Goal: Check status

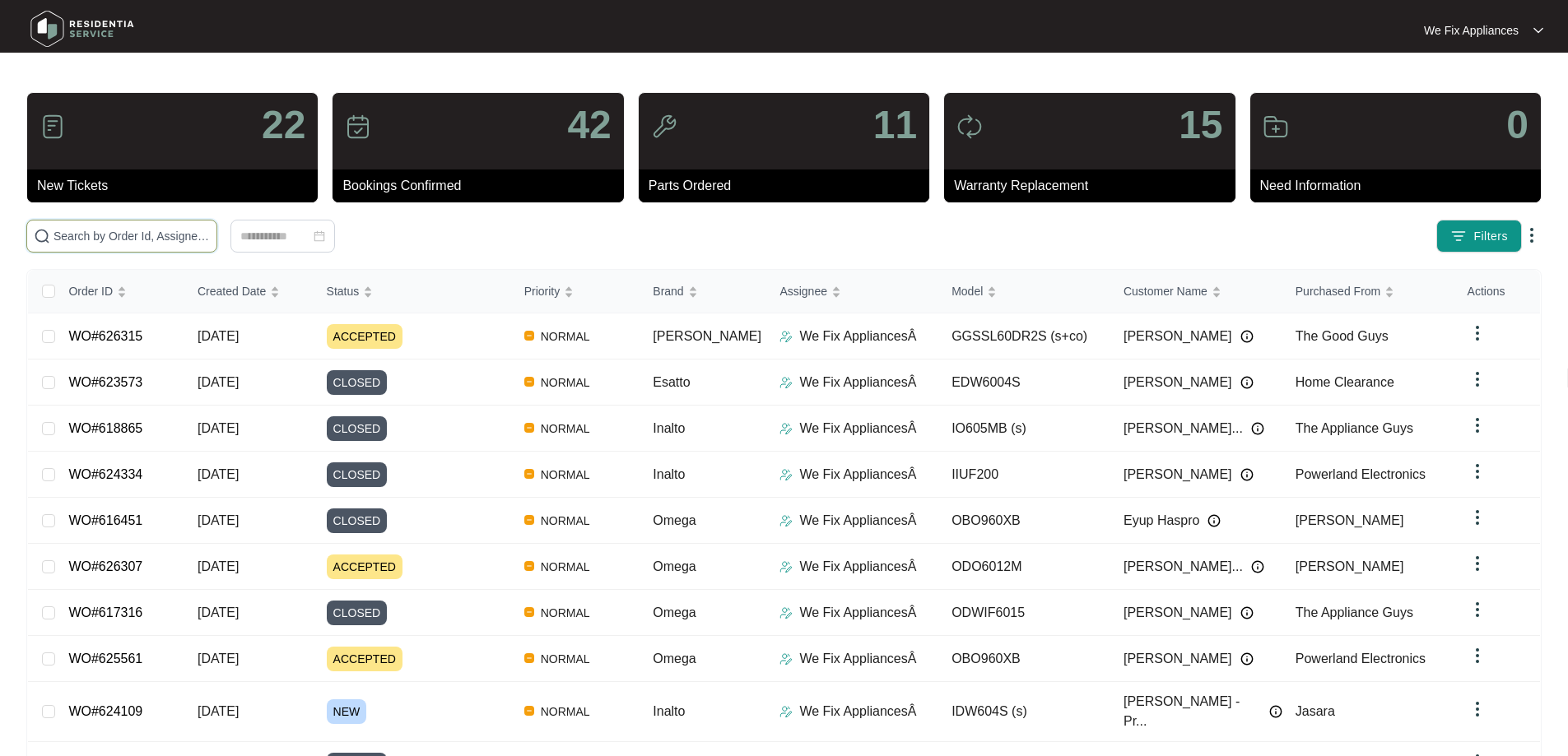
click at [124, 234] on input "text" at bounding box center [132, 236] width 157 height 18
paste input "624345"
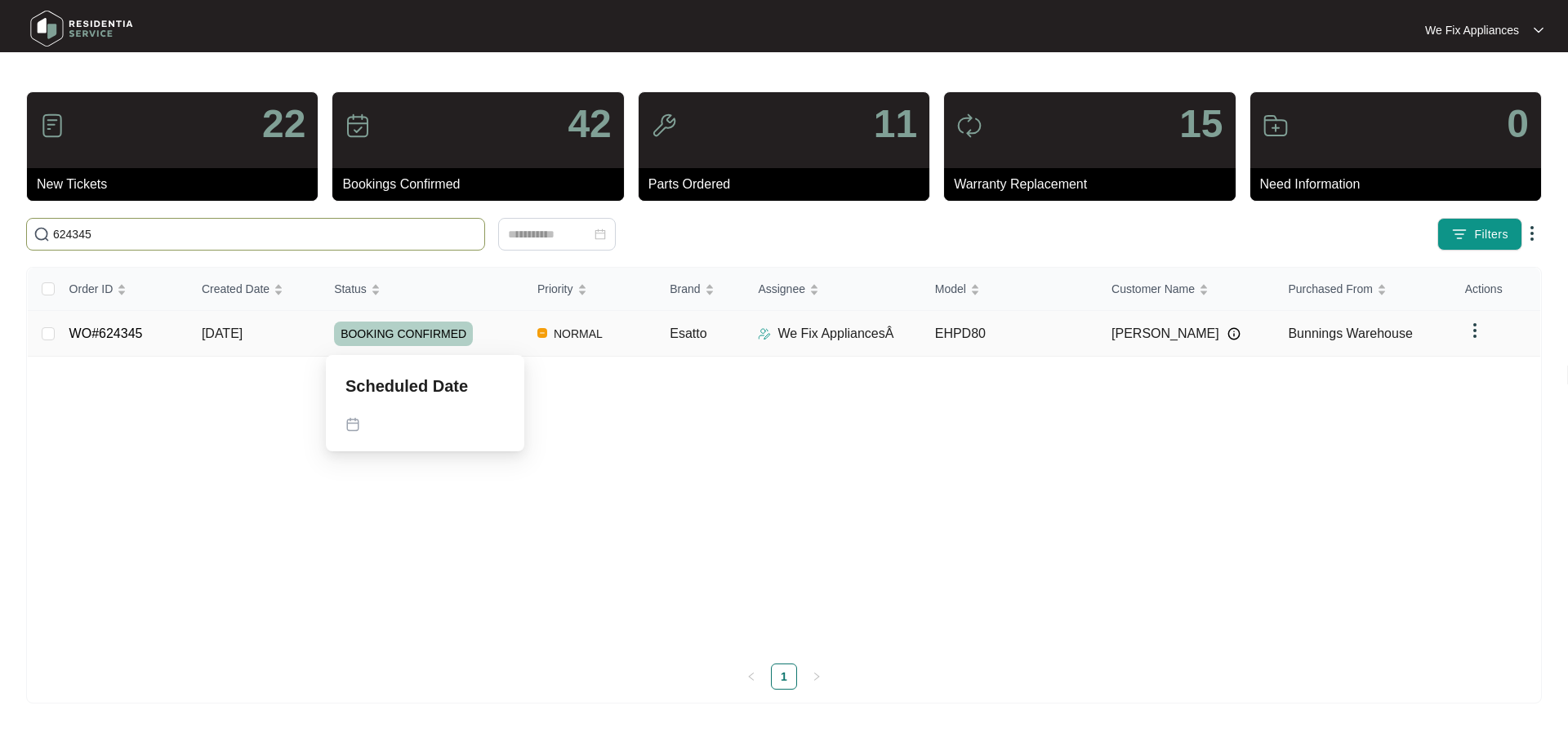
type input "624345"
click at [408, 337] on span "BOOKING CONFIRMED" at bounding box center [403, 334] width 139 height 25
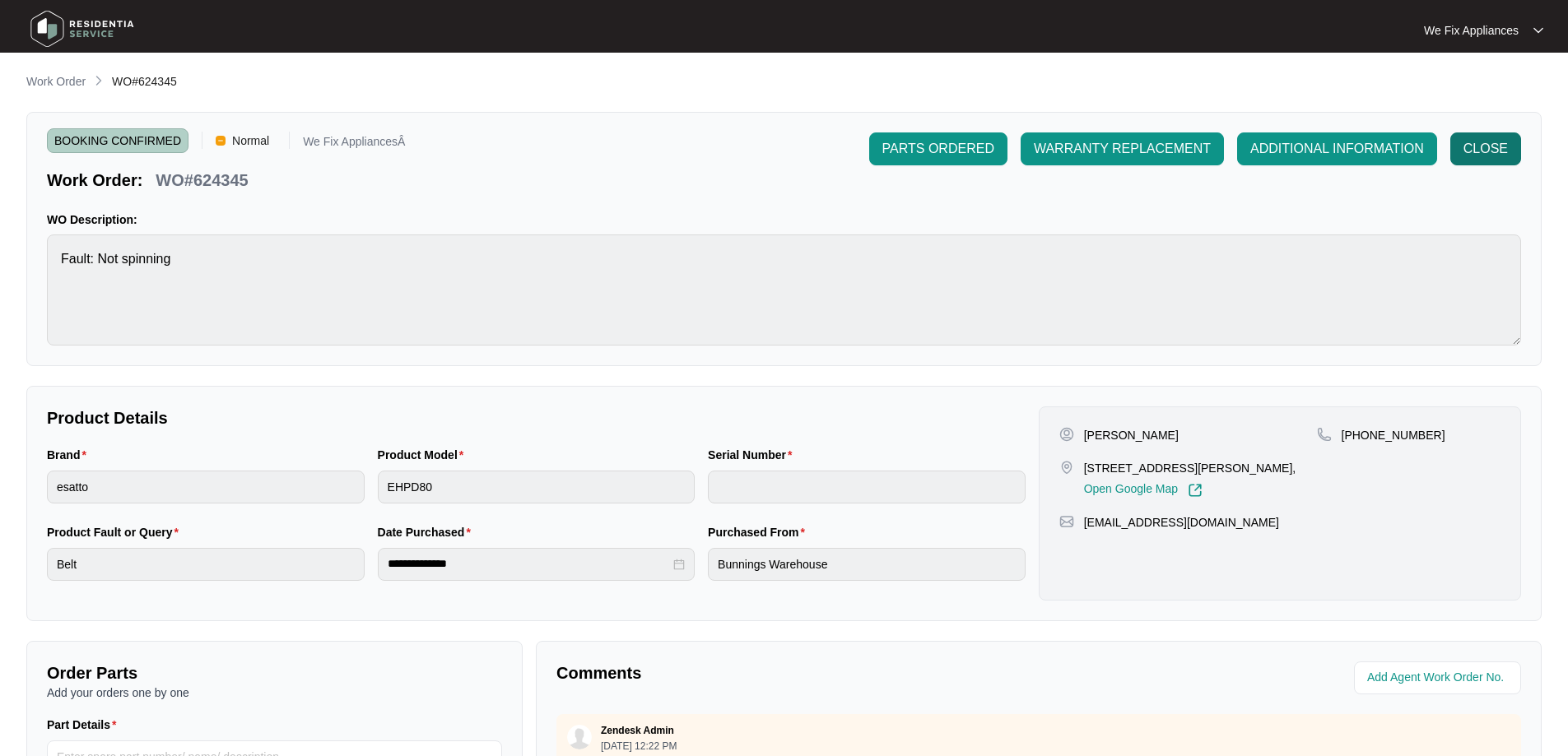
click at [1465, 146] on span "CLOSE" at bounding box center [1486, 149] width 45 height 20
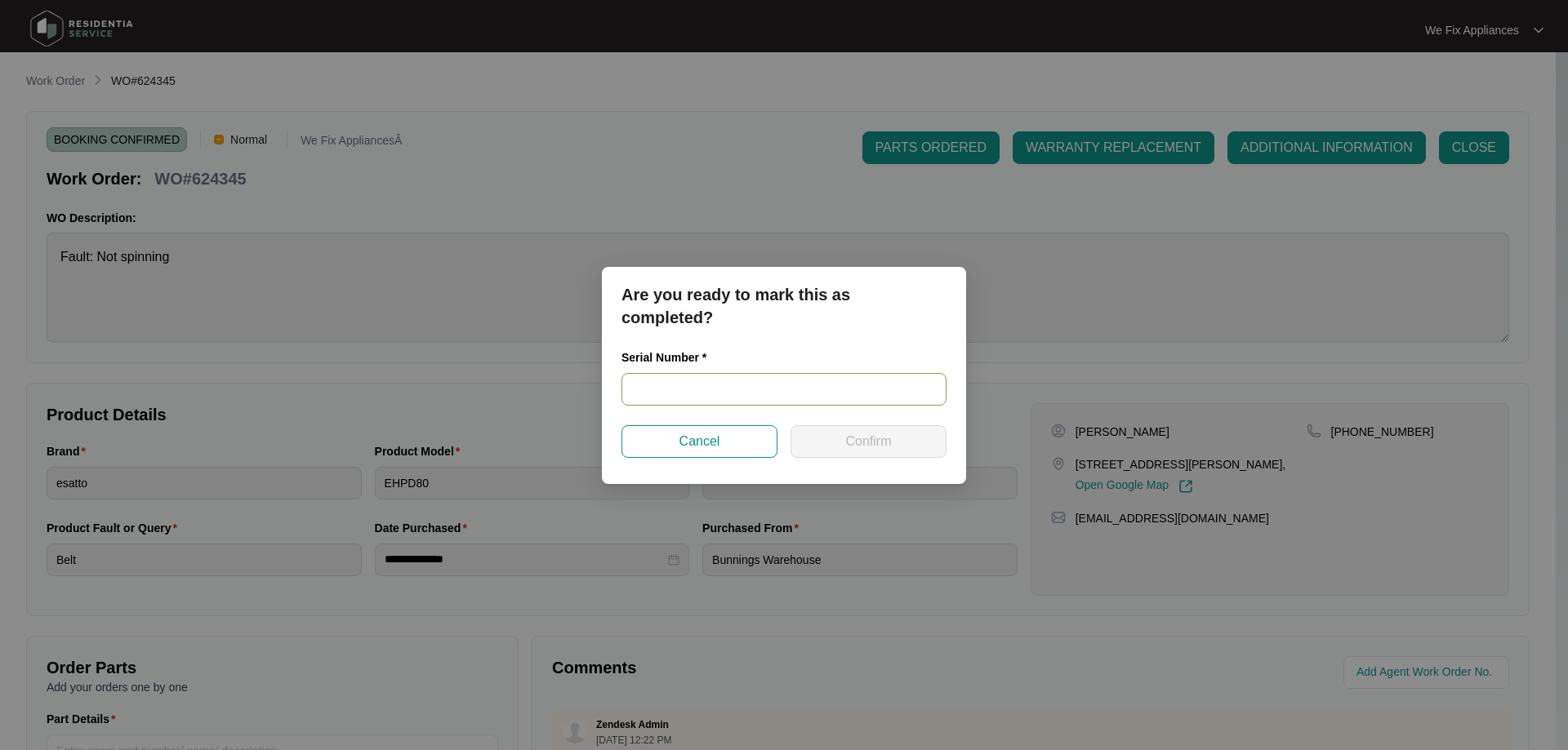
click at [749, 387] on input "text" at bounding box center [783, 390] width 325 height 33
paste input "520F796490124195P00221"
type input "520F796490124195P00221"
click at [840, 447] on button "Confirm" at bounding box center [869, 442] width 156 height 33
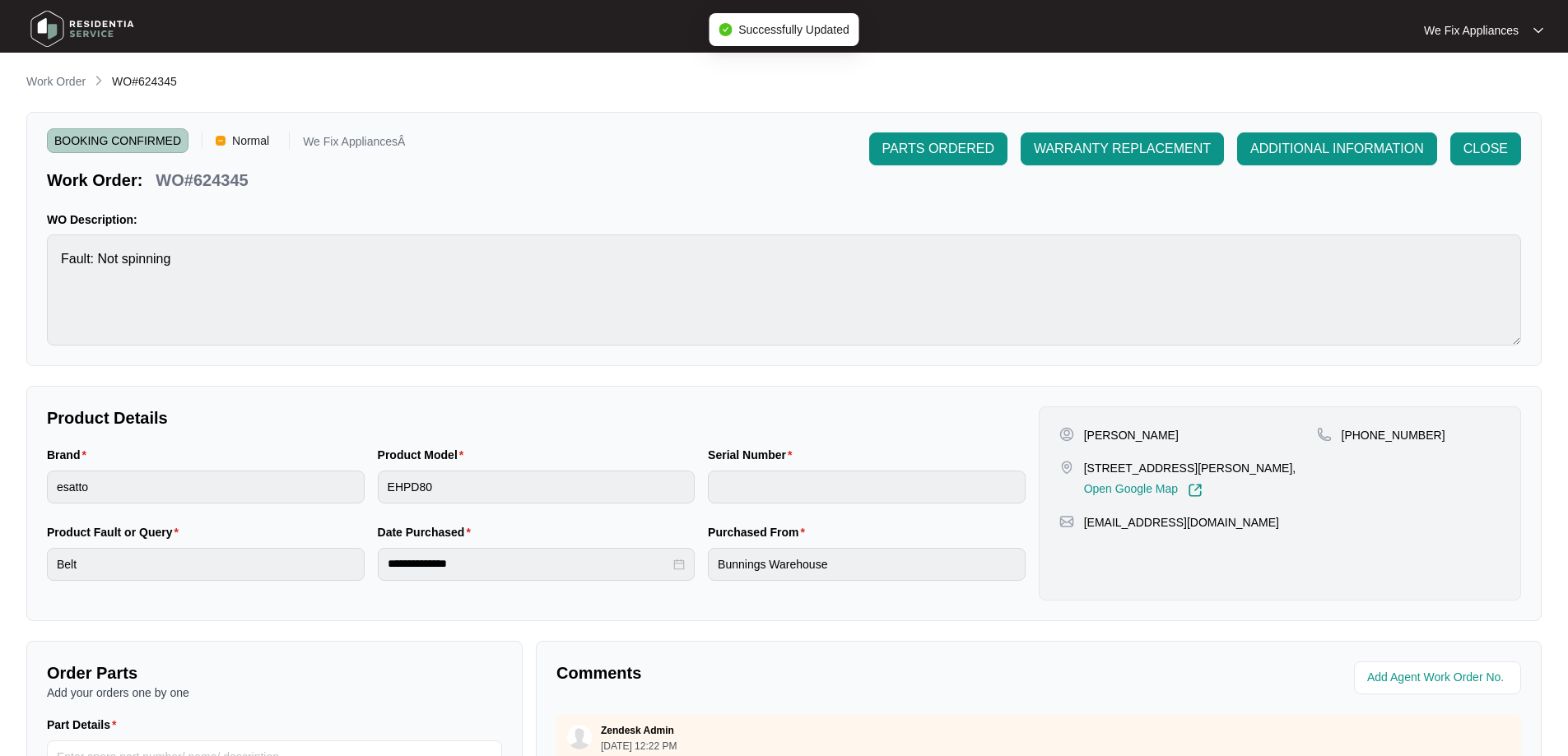
type input "520F796490124195P00221"
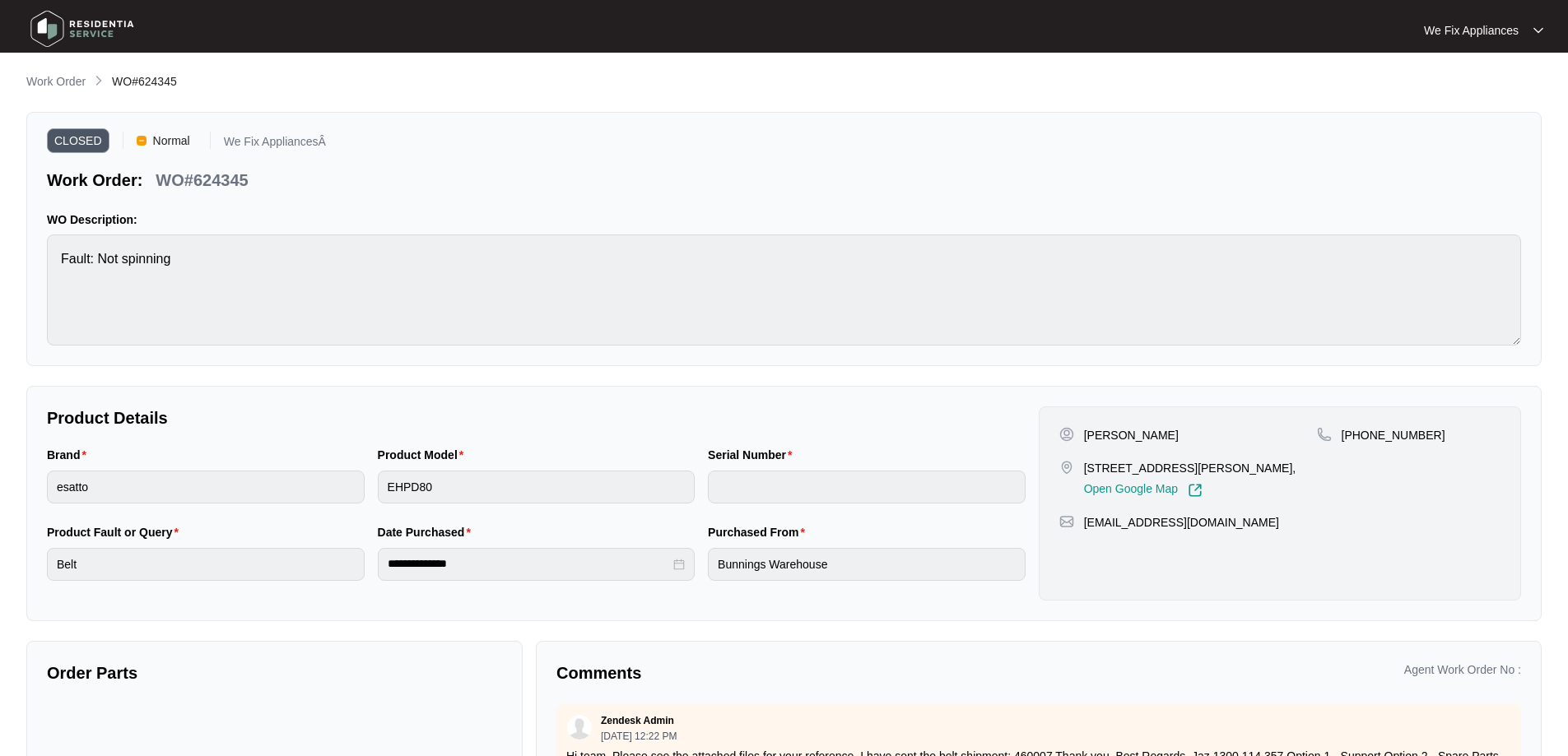
click at [65, 27] on img at bounding box center [82, 29] width 115 height 50
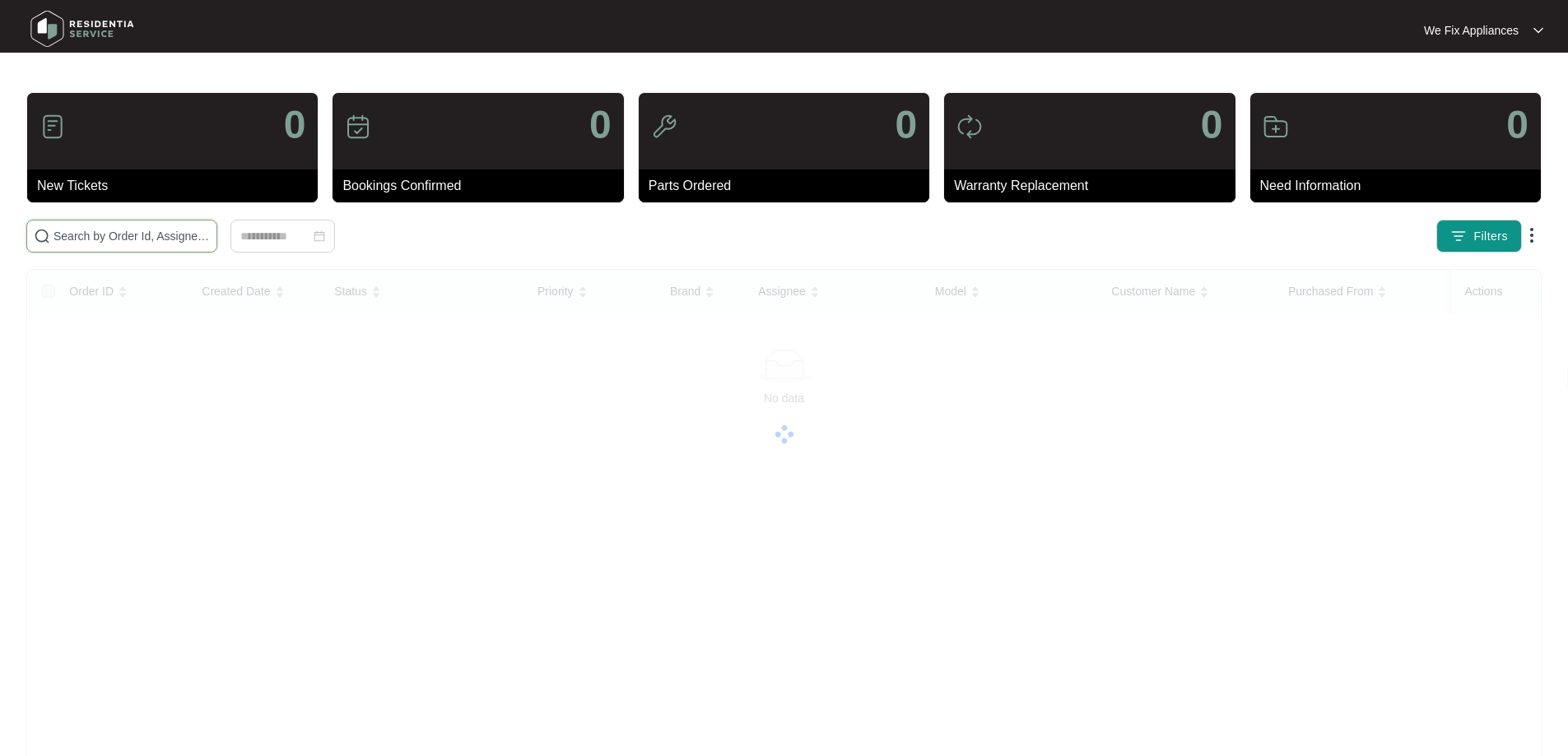
click at [135, 238] on input "text" at bounding box center [132, 236] width 157 height 18
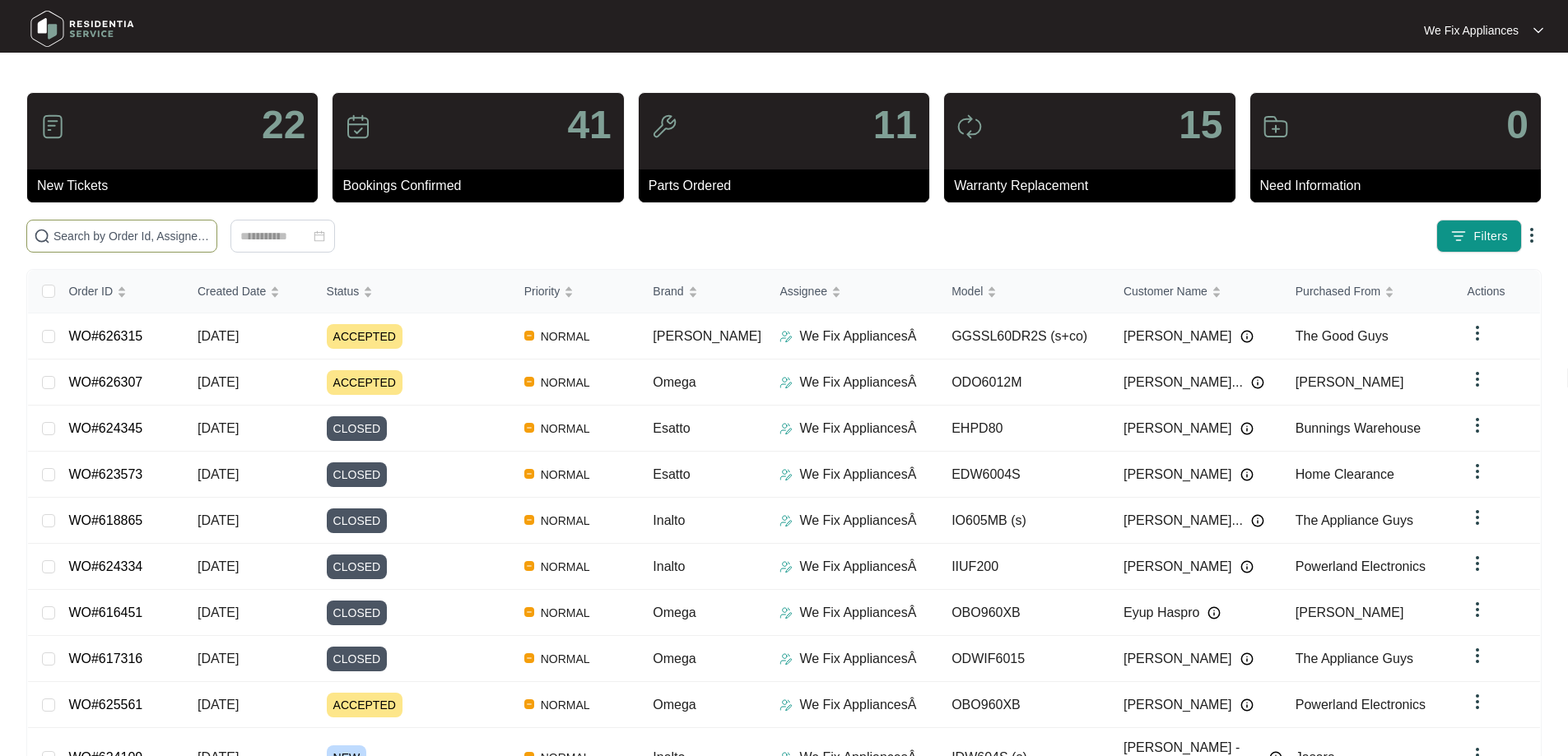
paste input "624264"
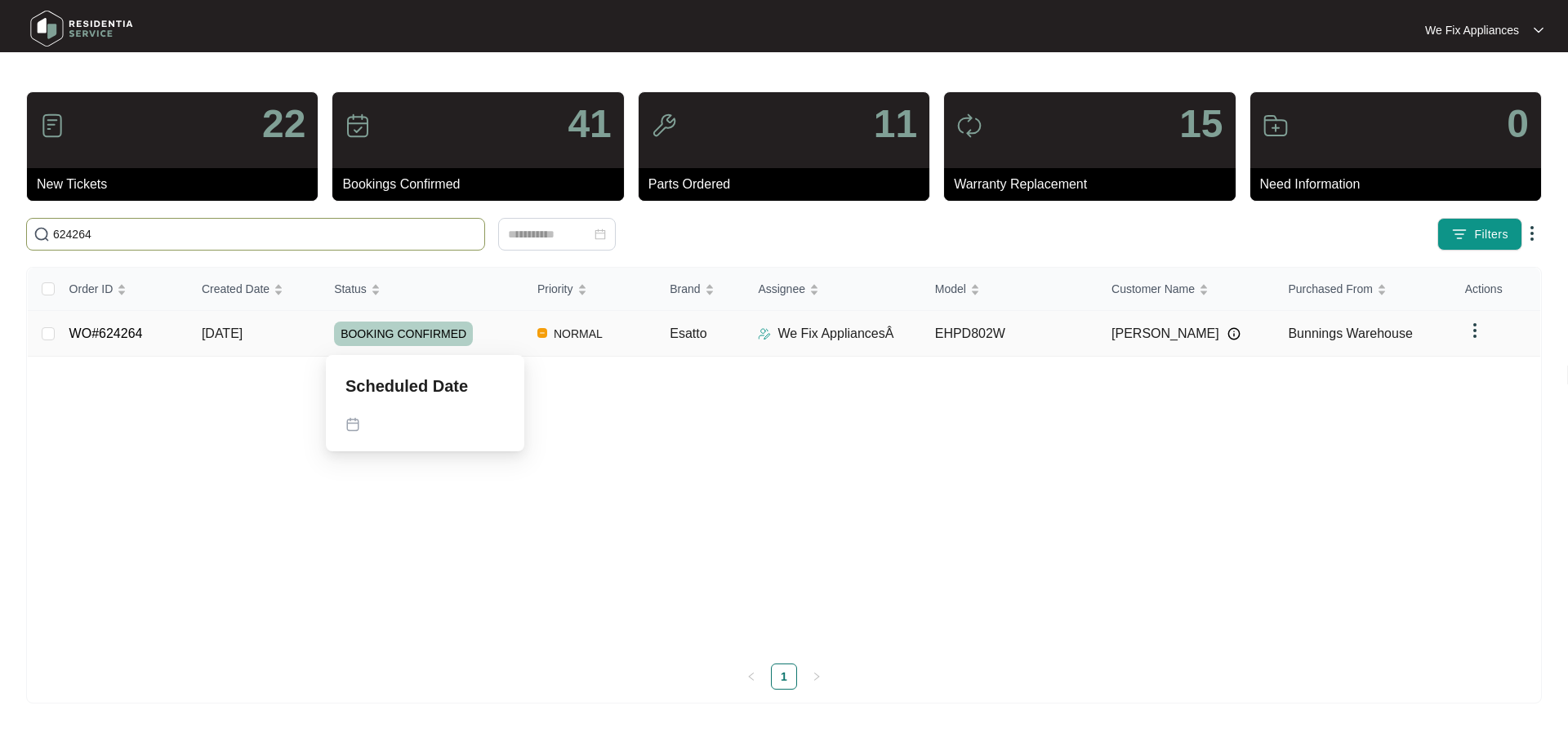
type input "624264"
click at [422, 331] on span "BOOKING CONFIRMED" at bounding box center [403, 334] width 139 height 25
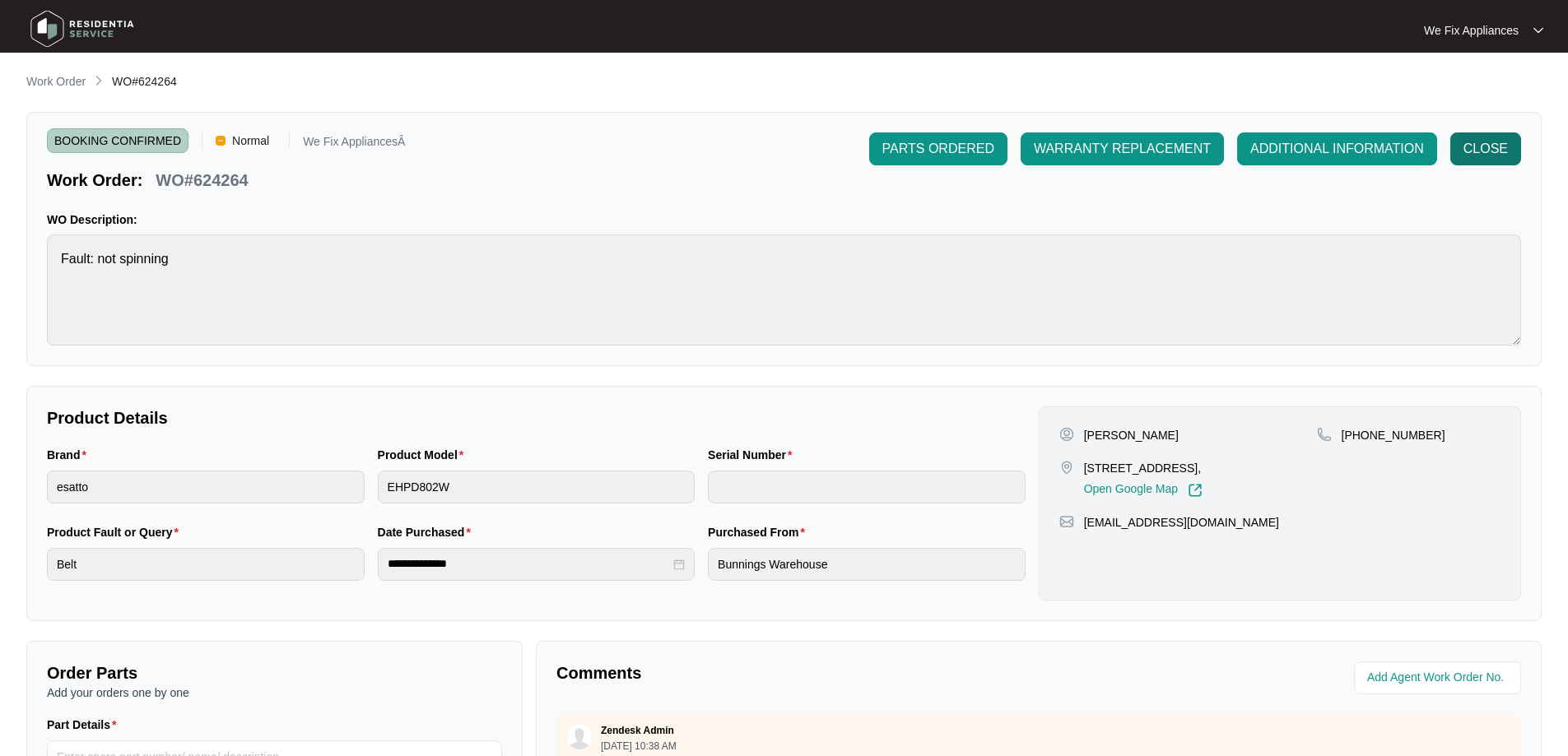
click at [1481, 148] on span "CLOSE" at bounding box center [1486, 149] width 45 height 20
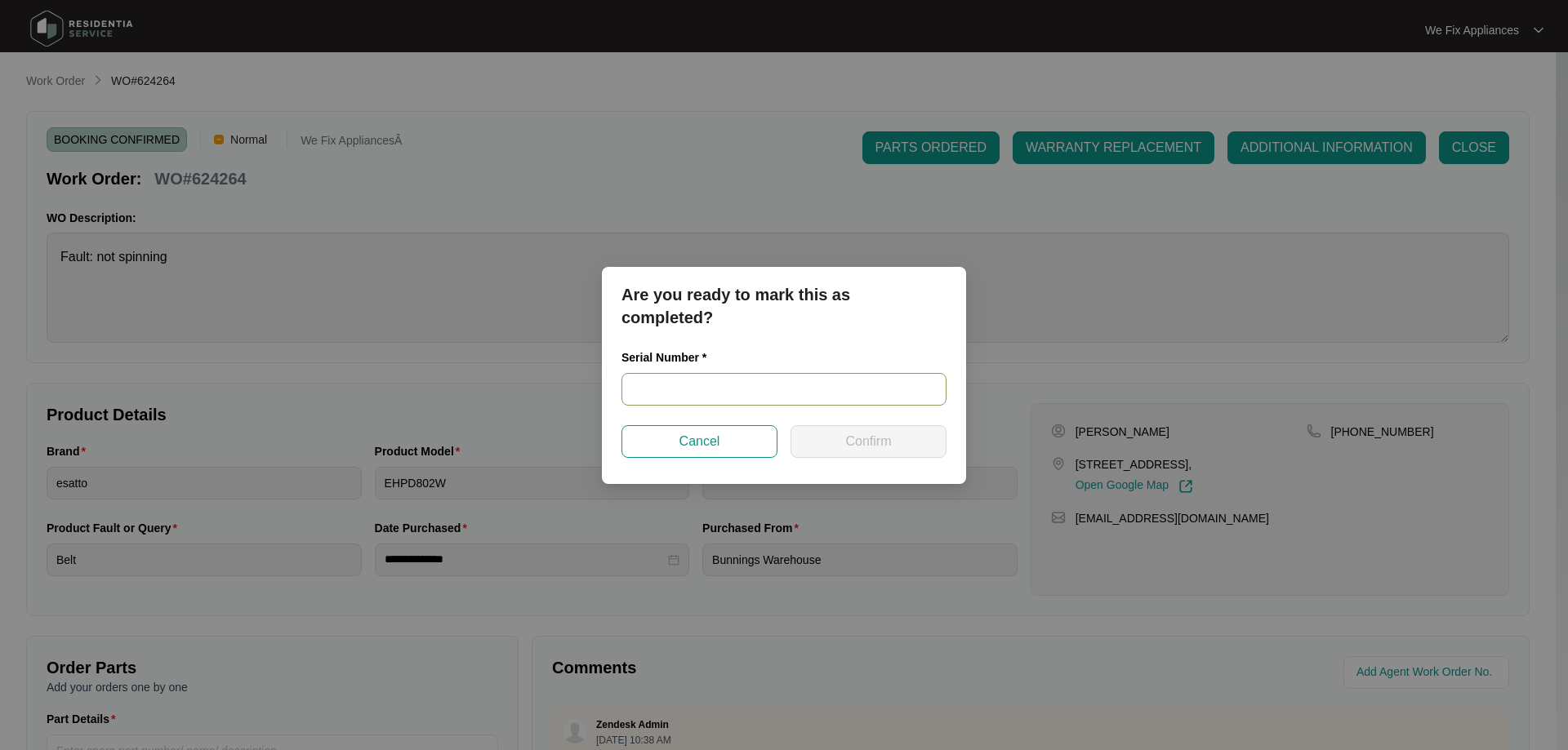
click at [741, 390] on input "text" at bounding box center [783, 390] width 325 height 33
paste input "540U7586201A3205P00052"
type input "540U7586201A3205P00052"
click at [845, 433] on button "Confirm" at bounding box center [869, 442] width 156 height 33
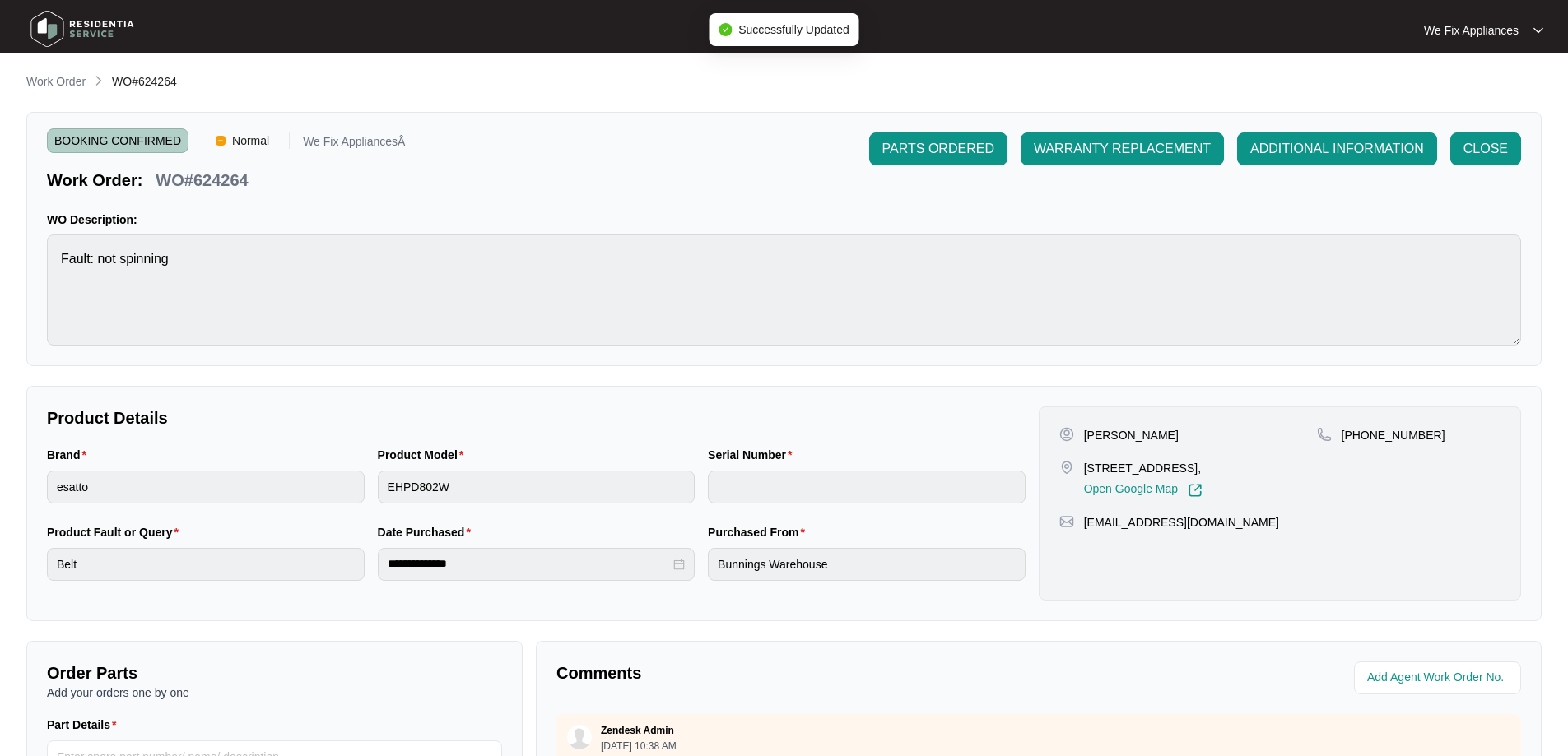
type input "540U7586201A3205P00052"
